Goal: Check status: Check status

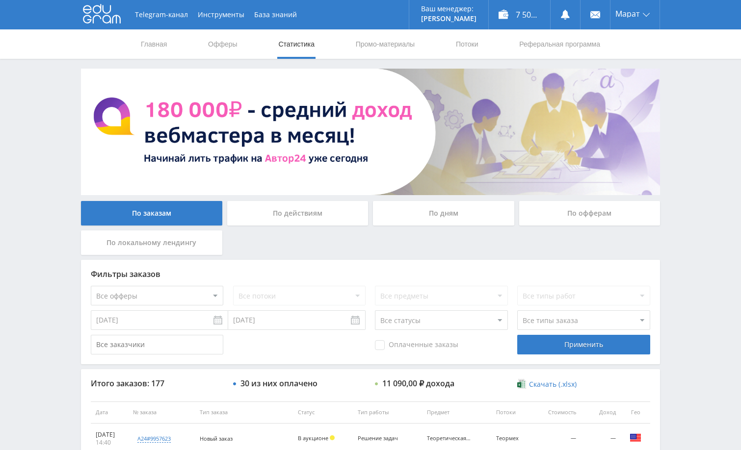
click at [672, 263] on div "Telegram-канал Инструменты База знаний Ваш менеджер: [PERSON_NAME] Alex Online …" at bounding box center [370, 412] width 741 height 824
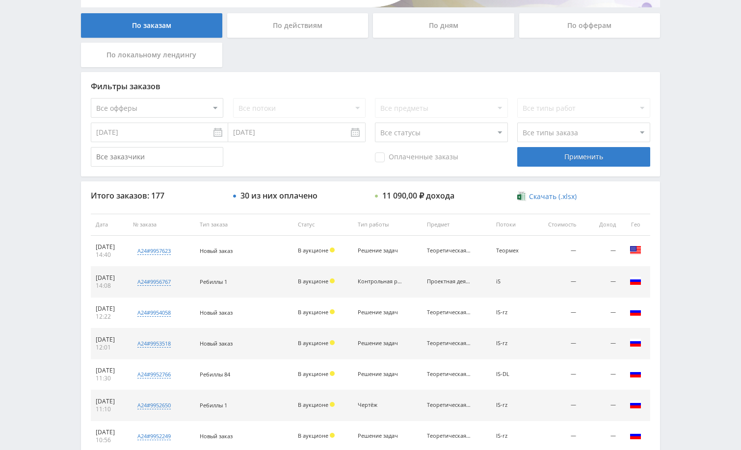
scroll to position [196, 0]
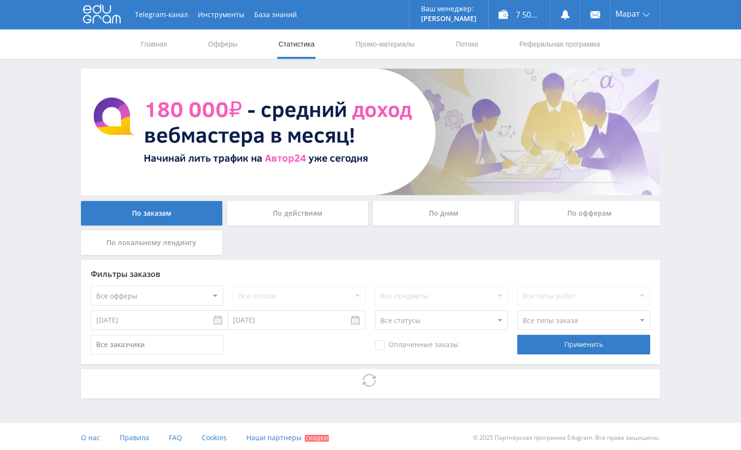
drag, startPoint x: 706, startPoint y: 323, endPoint x: 619, endPoint y: 190, distance: 158.1
click at [706, 322] on div "Telegram-канал Инструменты База знаний Ваш менеджер: [PERSON_NAME] Alex Online …" at bounding box center [370, 226] width 741 height 453
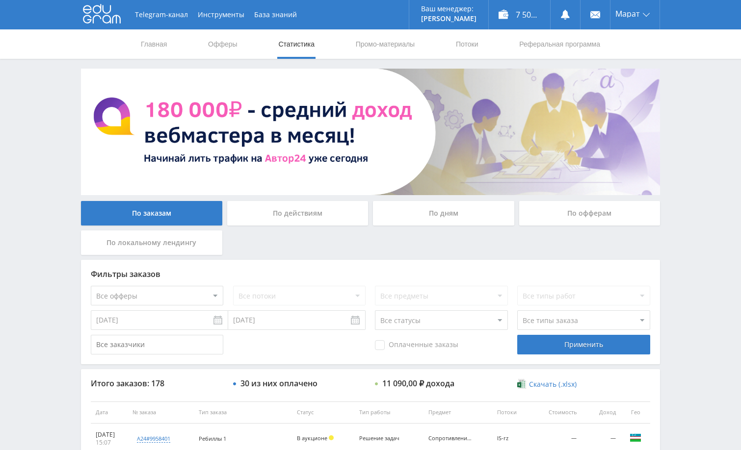
click at [692, 258] on div "Telegram-канал Инструменты База знаний Ваш менеджер: [PERSON_NAME] Alex Online …" at bounding box center [370, 412] width 741 height 824
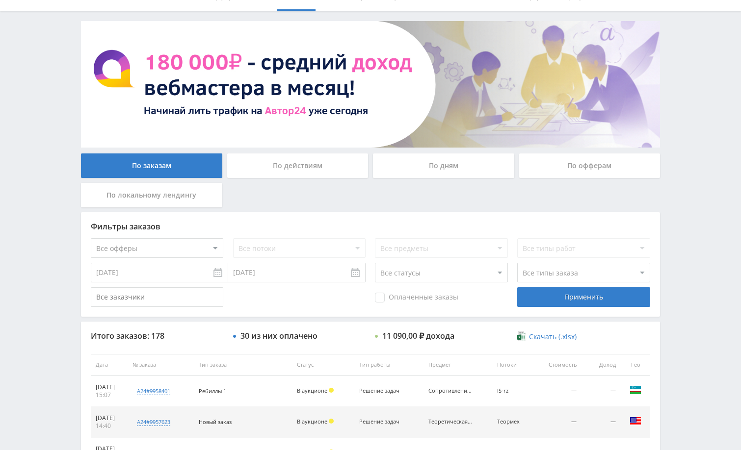
scroll to position [147, 0]
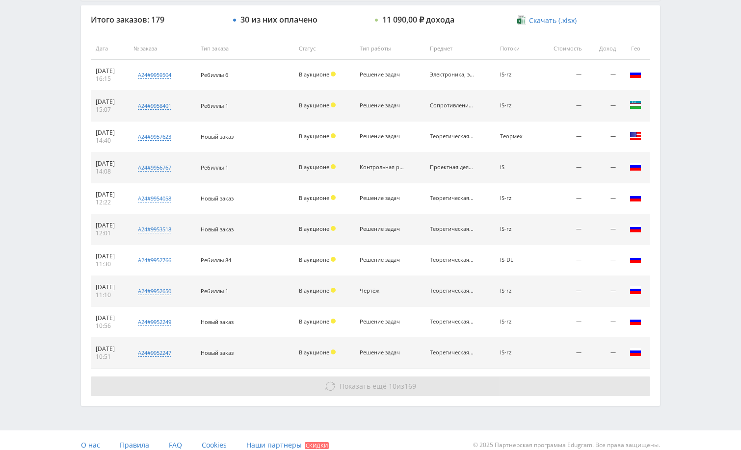
scroll to position [374, 0]
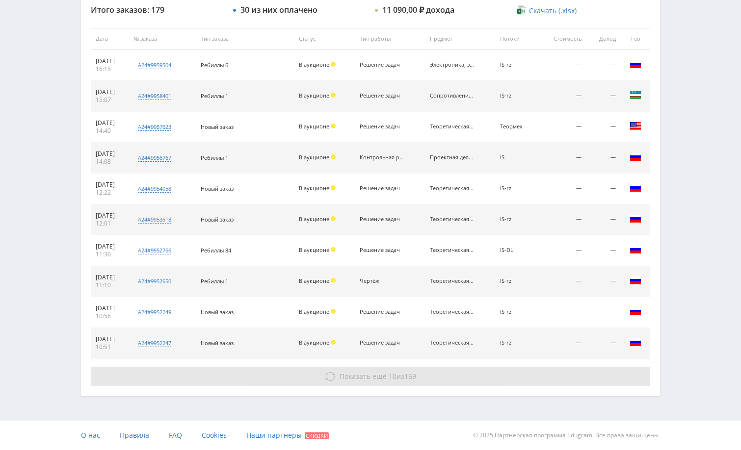
click at [451, 372] on button "Показать ещё 10 из 169" at bounding box center [370, 377] width 559 height 20
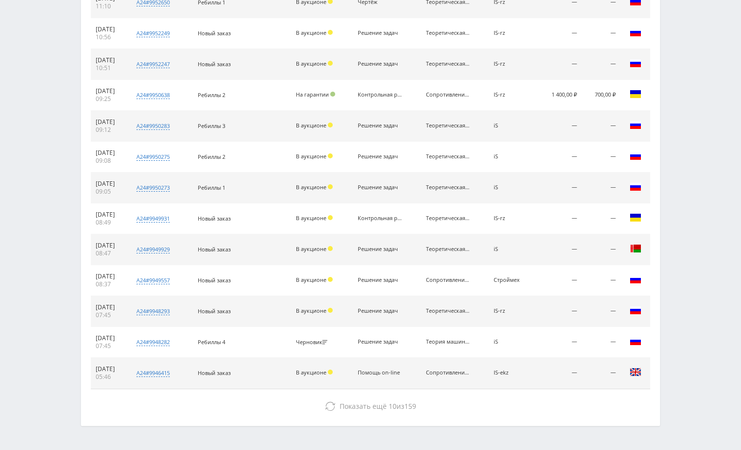
scroll to position [683, 0]
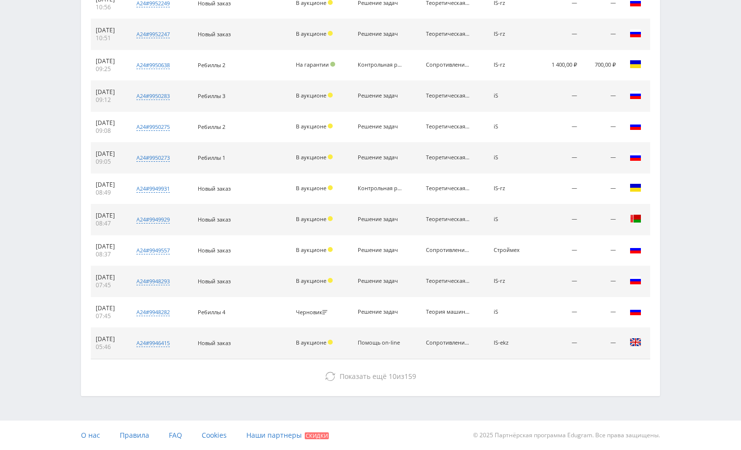
click at [451, 366] on div "Итого заказов: 179 30 из них оплачено 11 090,00 ₽ дохода Скачать (.xlsx) Дата №…" at bounding box center [370, 40] width 579 height 709
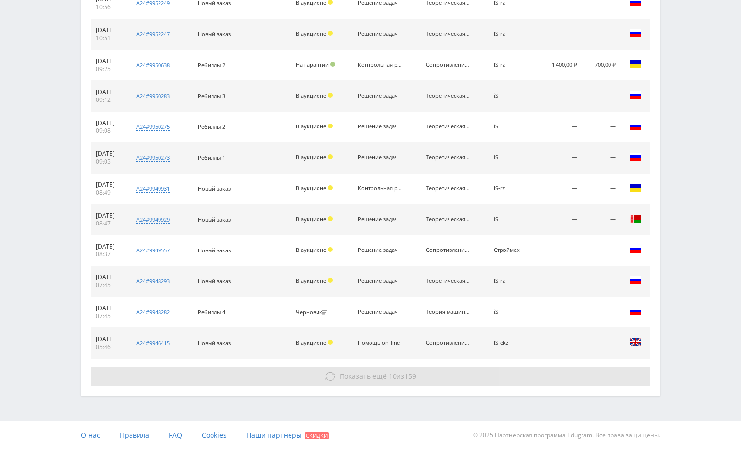
click at [453, 375] on button "Показать ещё 10 из 159" at bounding box center [370, 377] width 559 height 20
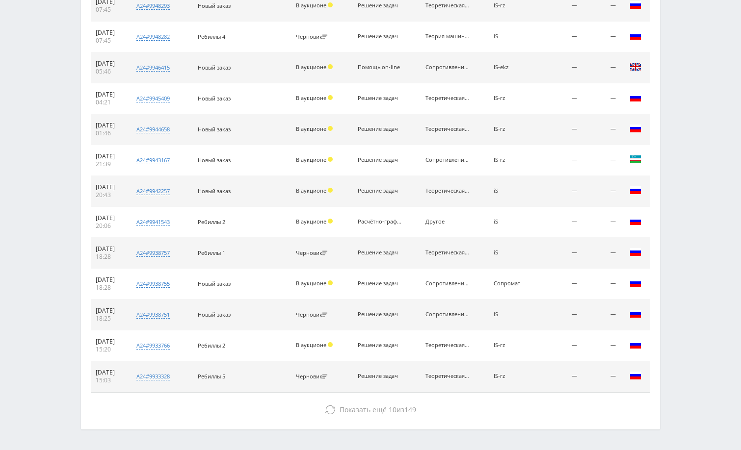
scroll to position [992, 0]
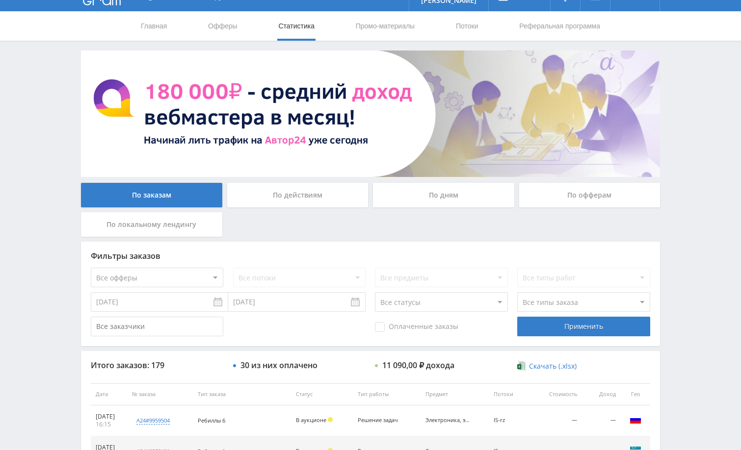
scroll to position [11, 0]
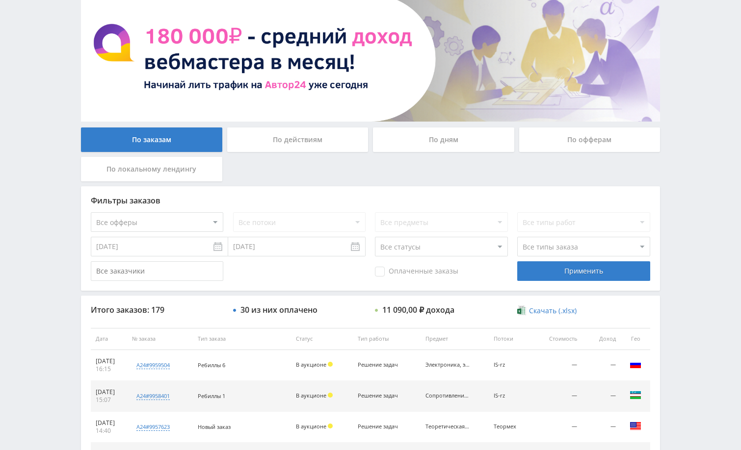
scroll to position [196, 0]
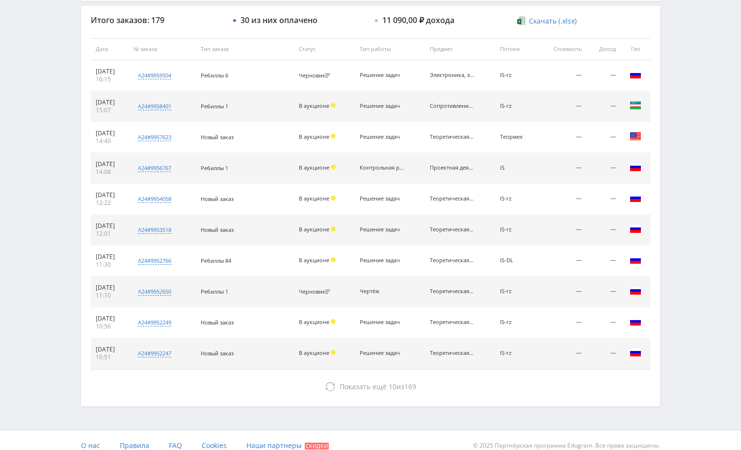
scroll to position [374, 0]
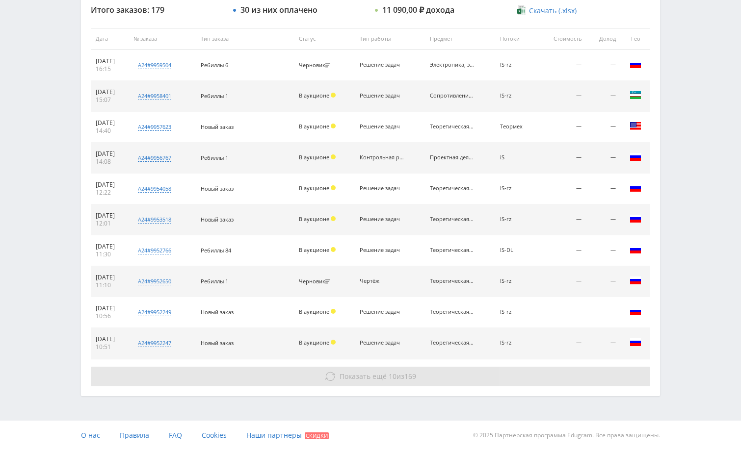
click at [539, 373] on button "Показать ещё 10 из 169" at bounding box center [370, 377] width 559 height 20
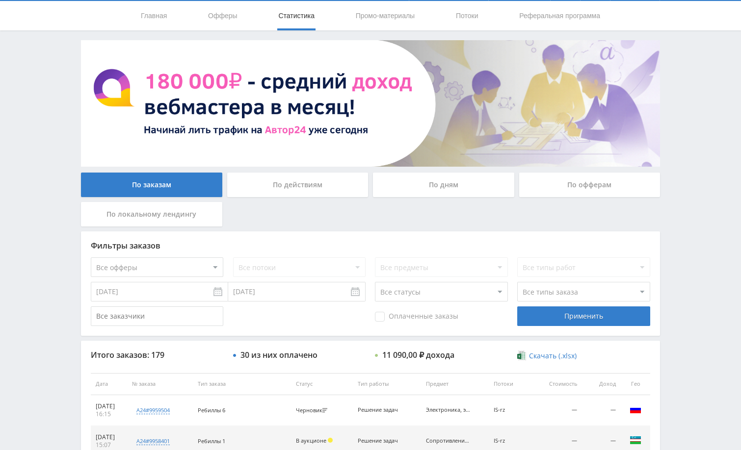
scroll to position [0, 0]
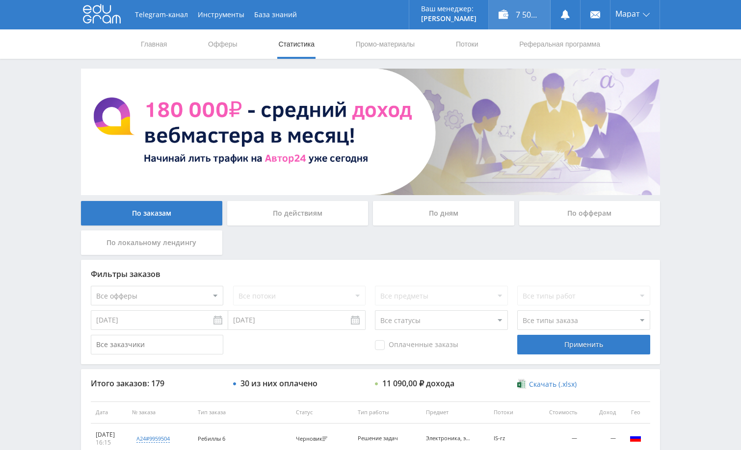
click at [508, 23] on div "7 500,70 ₽" at bounding box center [519, 14] width 61 height 29
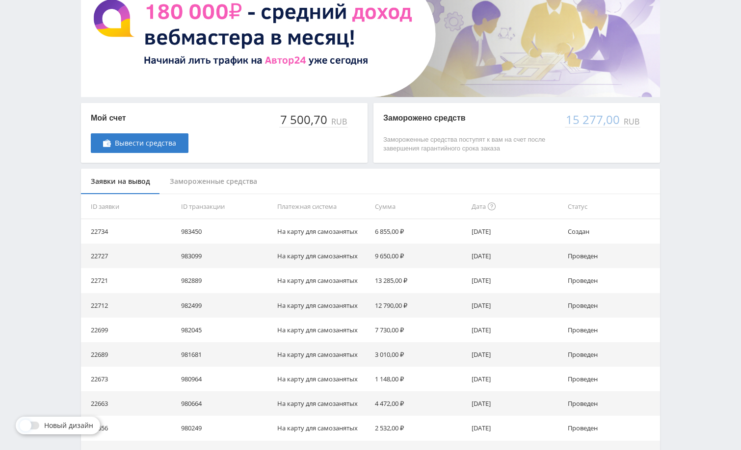
scroll to position [49, 0]
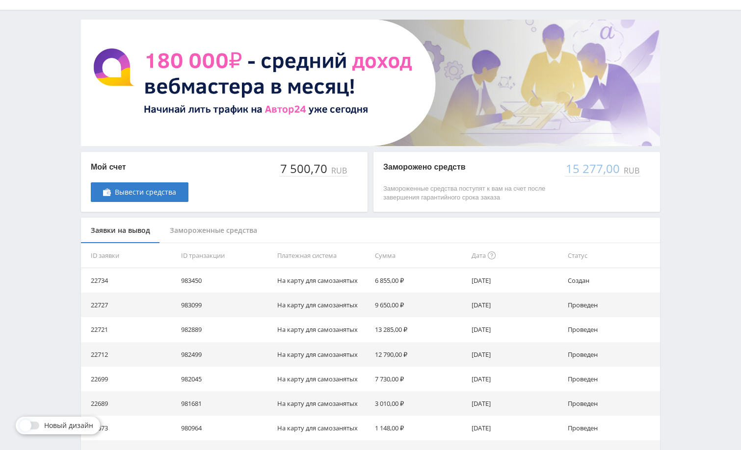
click at [695, 196] on div "Telegram-канал Инструменты База знаний Ваш менеджер: Alex Alex Online @edugram_…" at bounding box center [370, 269] width 741 height 636
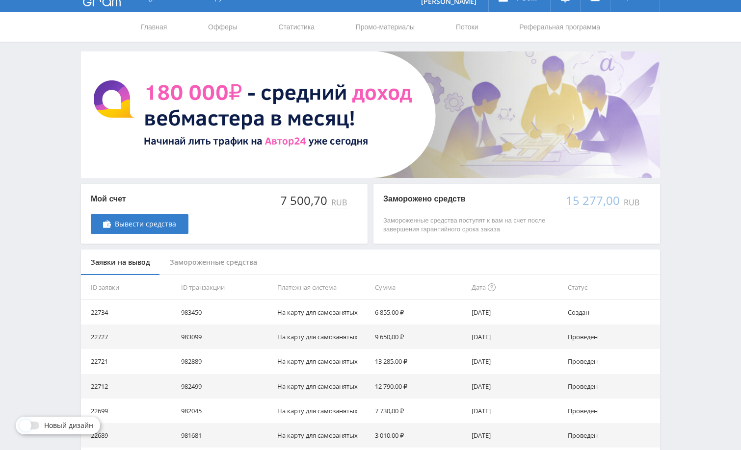
scroll to position [0, 0]
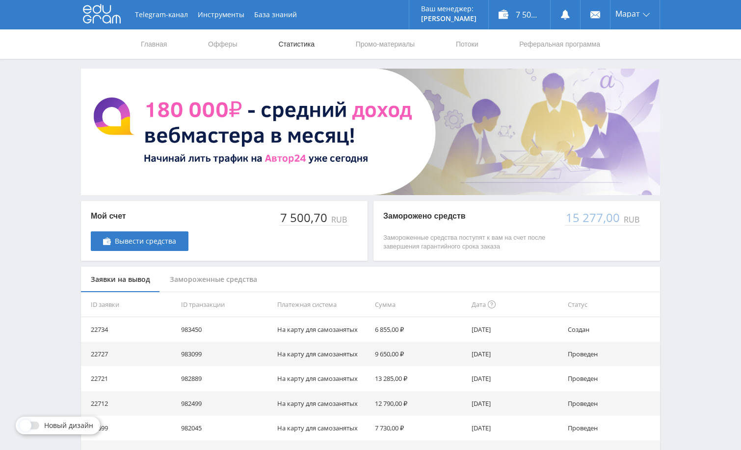
click at [301, 49] on link "Статистика" at bounding box center [296, 43] width 38 height 29
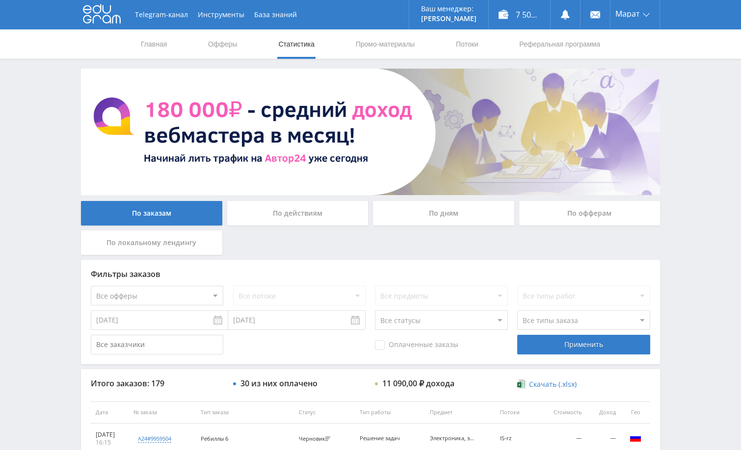
click at [682, 221] on div "Telegram-канал Инструменты База знаний Ваш менеджер: Alex Alex Online @edugram_…" at bounding box center [370, 412] width 741 height 824
click at [688, 221] on div "Telegram-канал Инструменты База знаний Ваш менеджер: Alex Alex Online @edugram_…" at bounding box center [370, 412] width 741 height 824
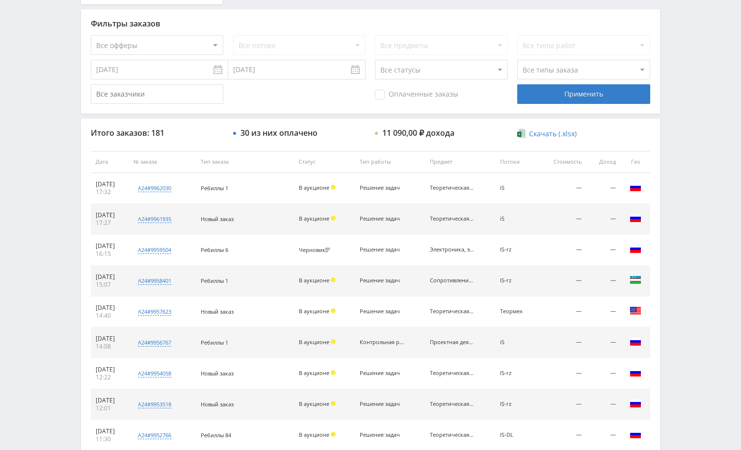
scroll to position [294, 0]
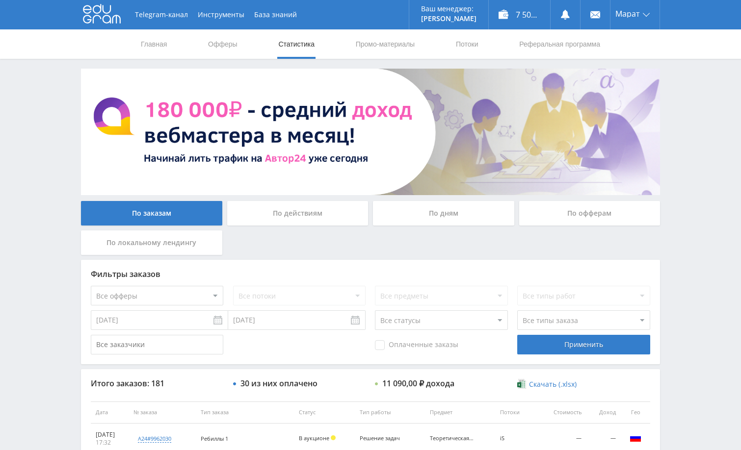
click at [692, 248] on div "Telegram-канал Инструменты База знаний Ваш менеджер: [PERSON_NAME] Online @edug…" at bounding box center [370, 412] width 741 height 824
click at [685, 222] on div "Telegram-канал Инструменты База знаний Ваш менеджер: [PERSON_NAME] Online @edug…" at bounding box center [370, 412] width 741 height 824
